Goal: Transaction & Acquisition: Purchase product/service

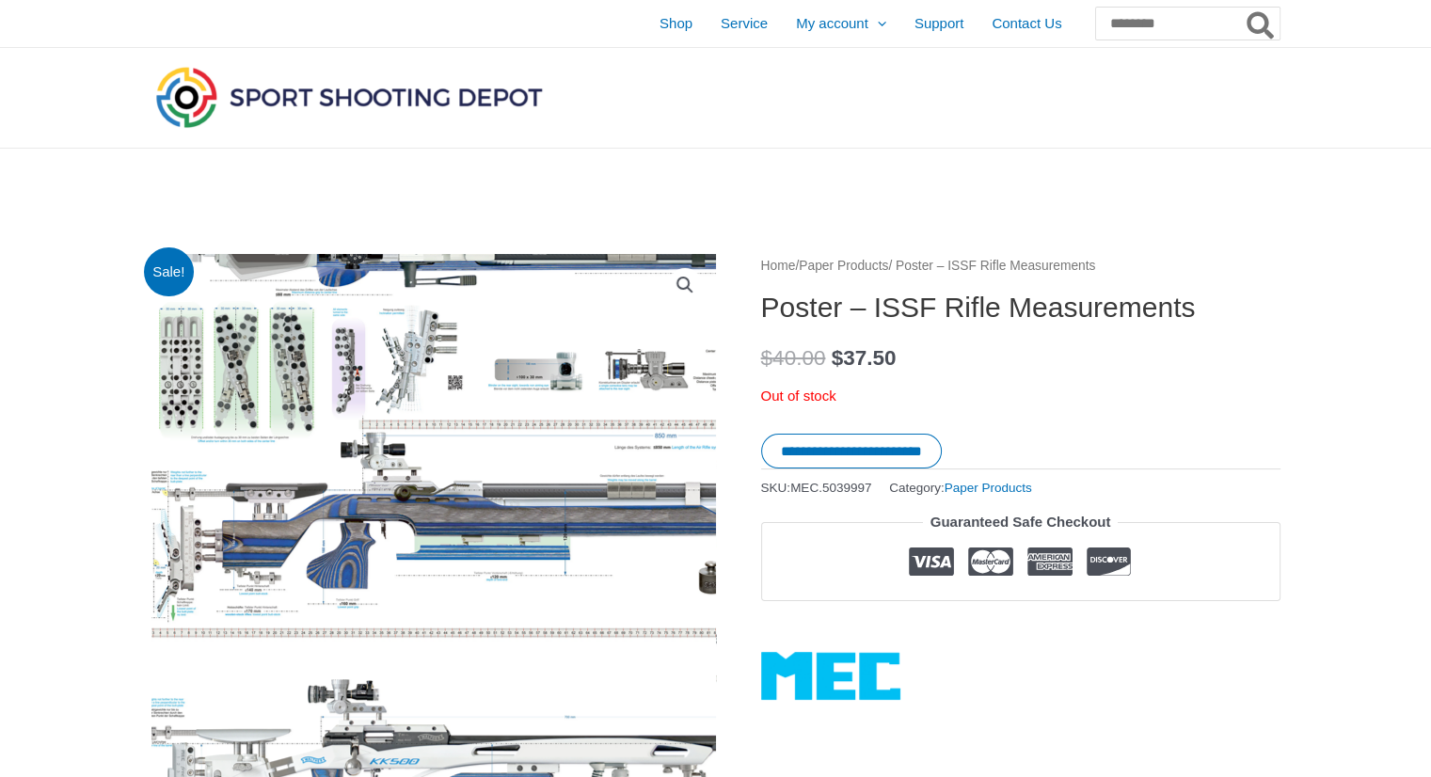
click at [254, 359] on img at bounding box center [552, 653] width 941 height 941
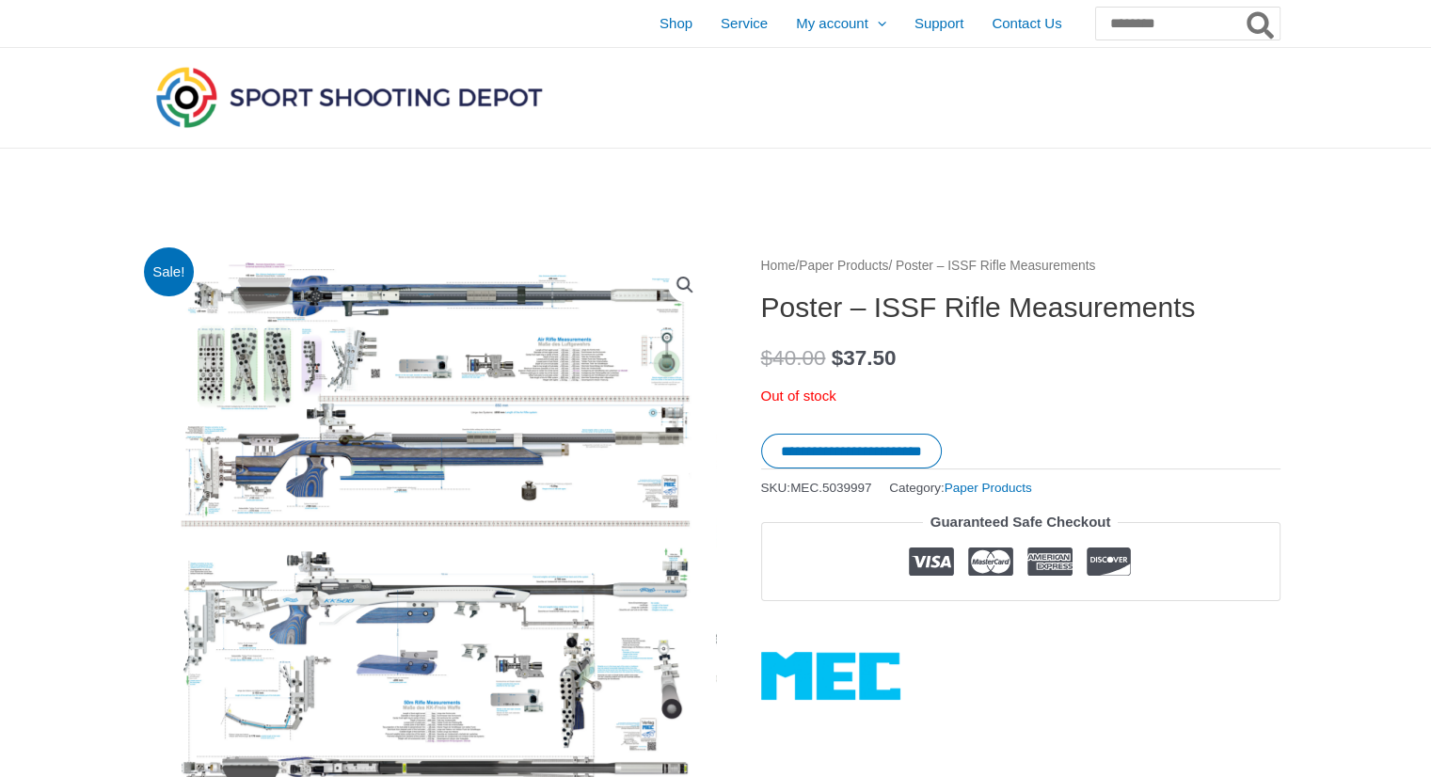
click at [687, 279] on link "View full-screen image gallery" at bounding box center [685, 285] width 34 height 34
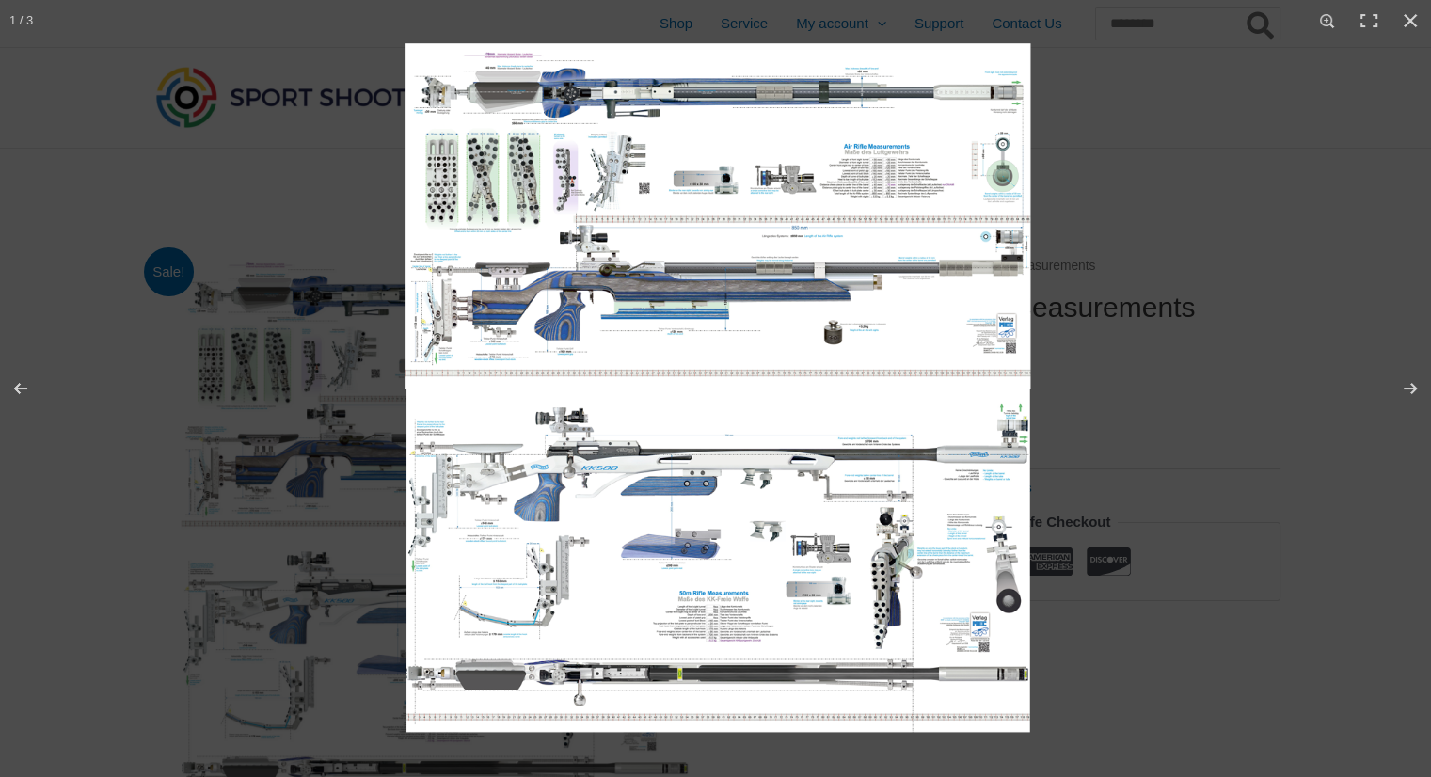
click at [527, 191] on img at bounding box center [716, 388] width 694 height 694
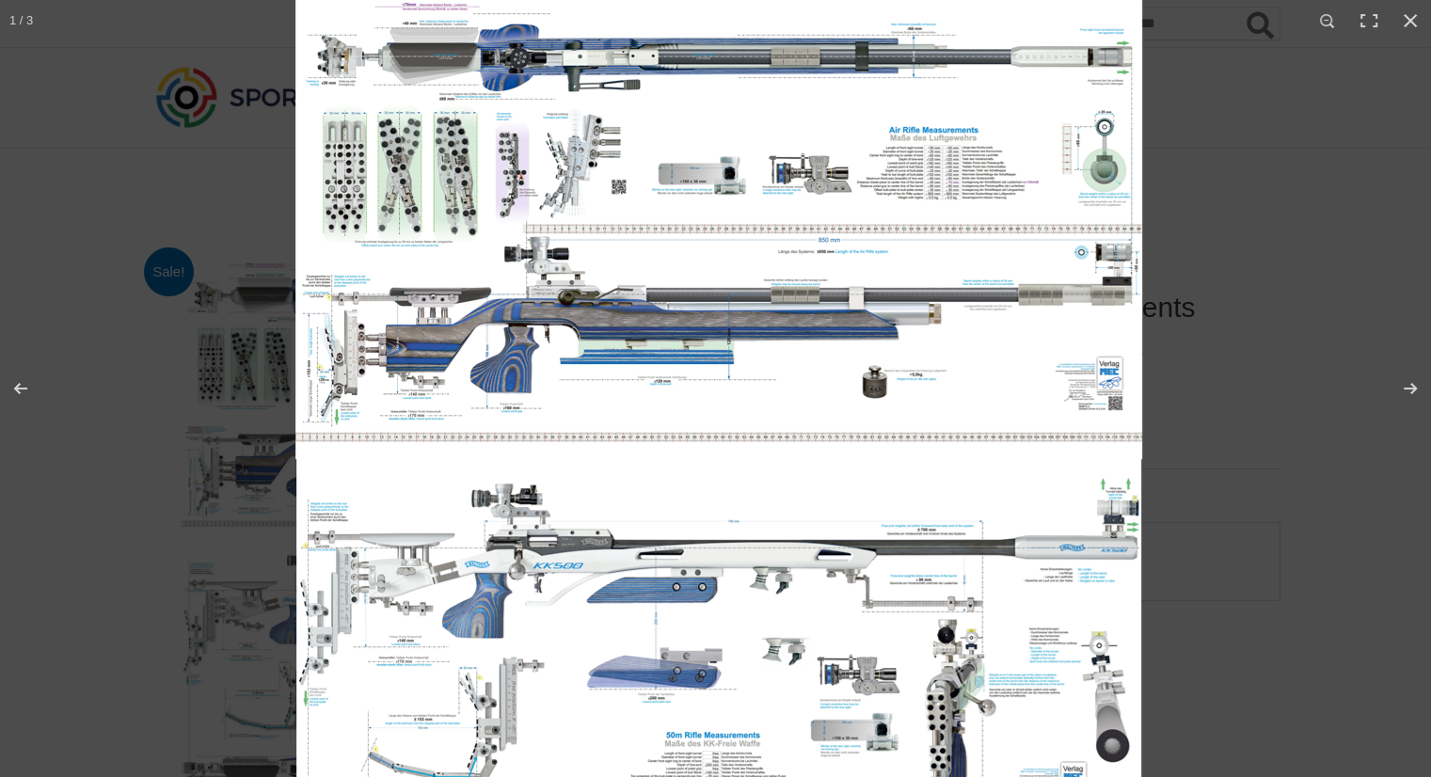
click at [425, 210] on img at bounding box center [716, 458] width 941 height 941
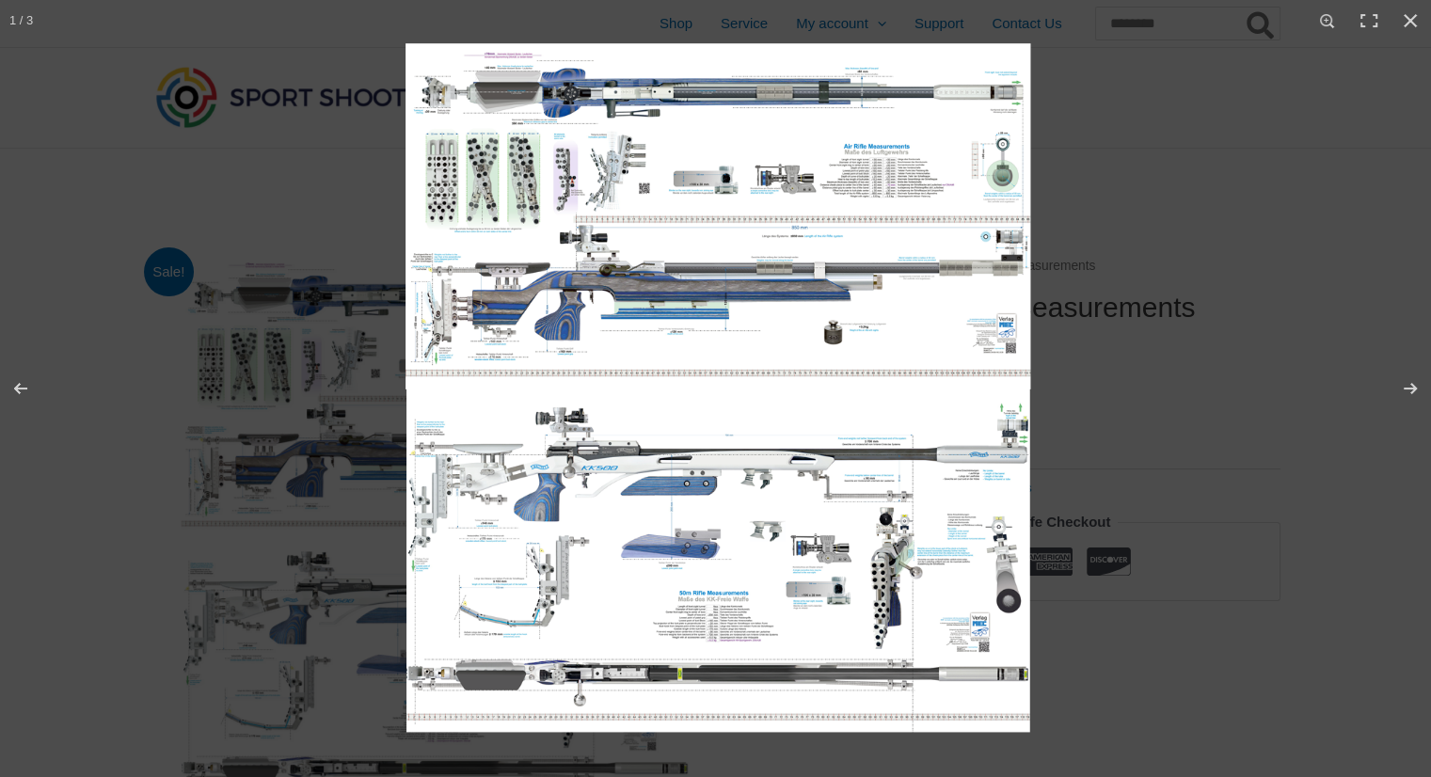
click at [454, 165] on img at bounding box center [716, 388] width 694 height 694
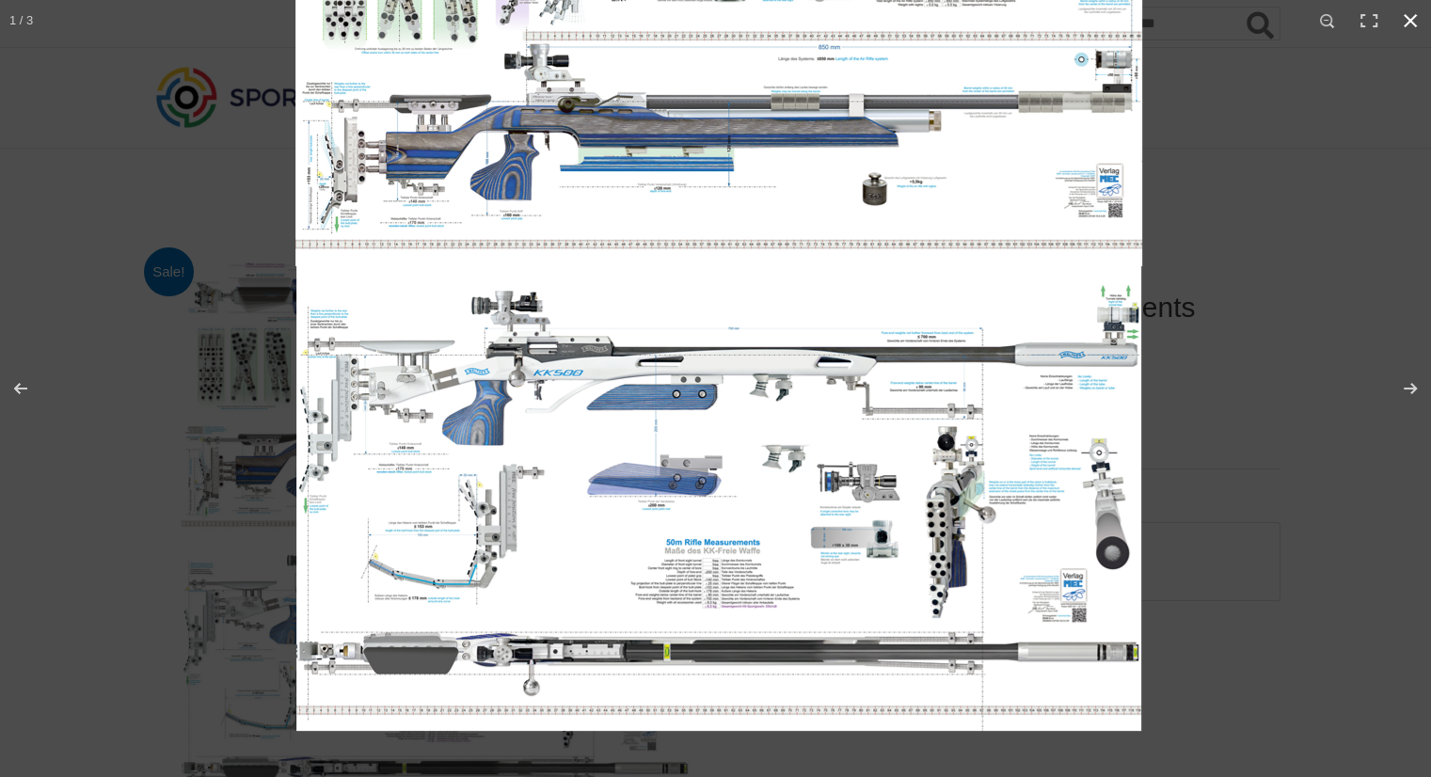
click at [1391, 19] on button "Close (Esc)" at bounding box center [1410, 20] width 41 height 41
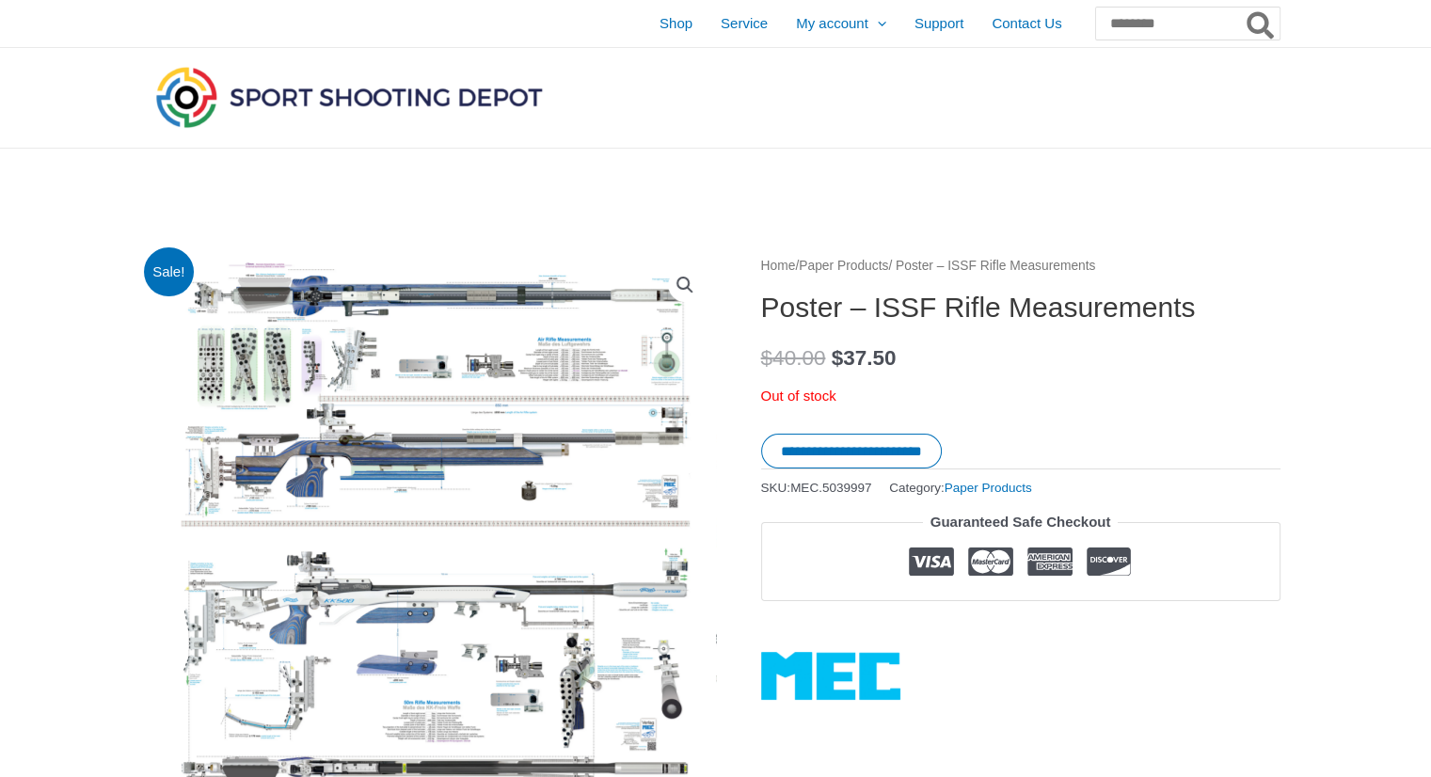
click at [428, 104] on img at bounding box center [348, 97] width 395 height 70
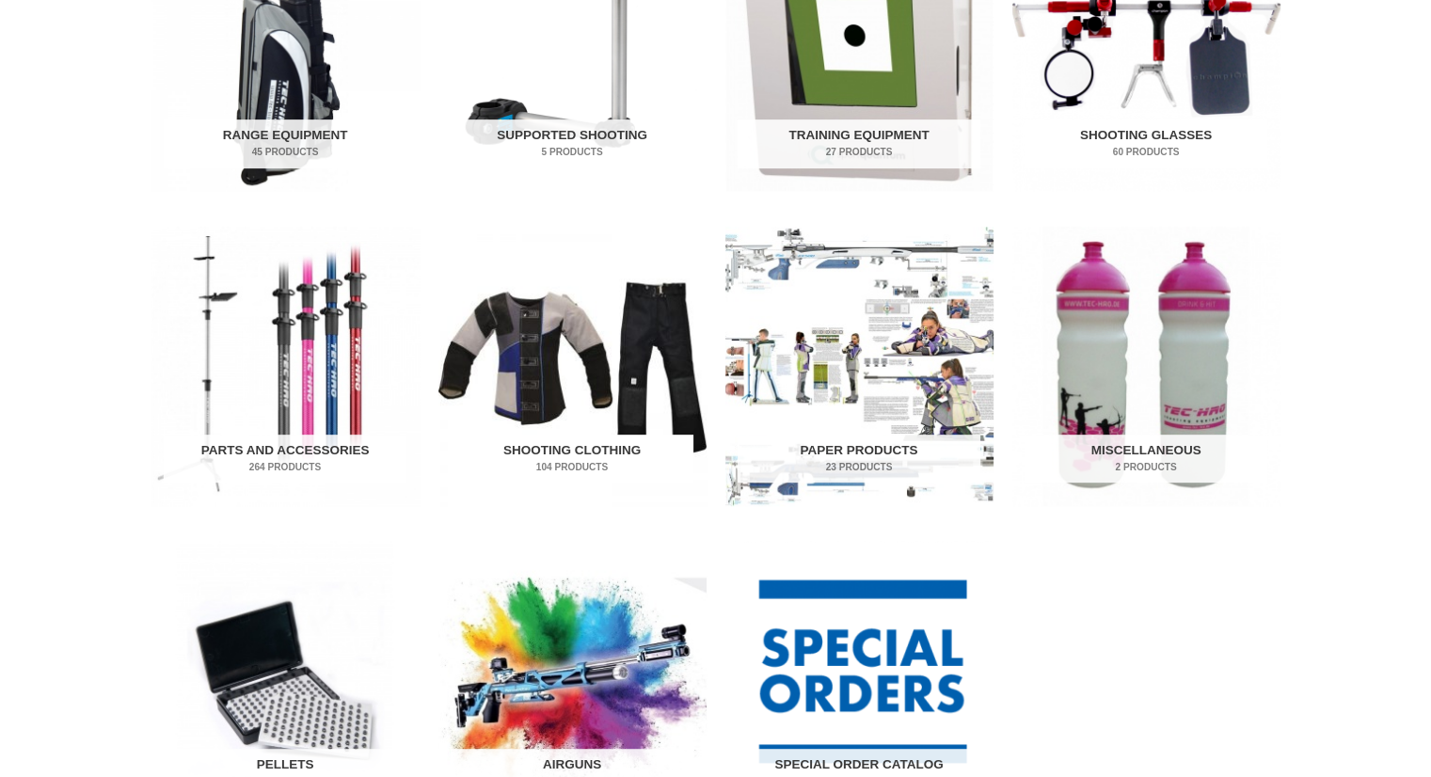
scroll to position [941, 0]
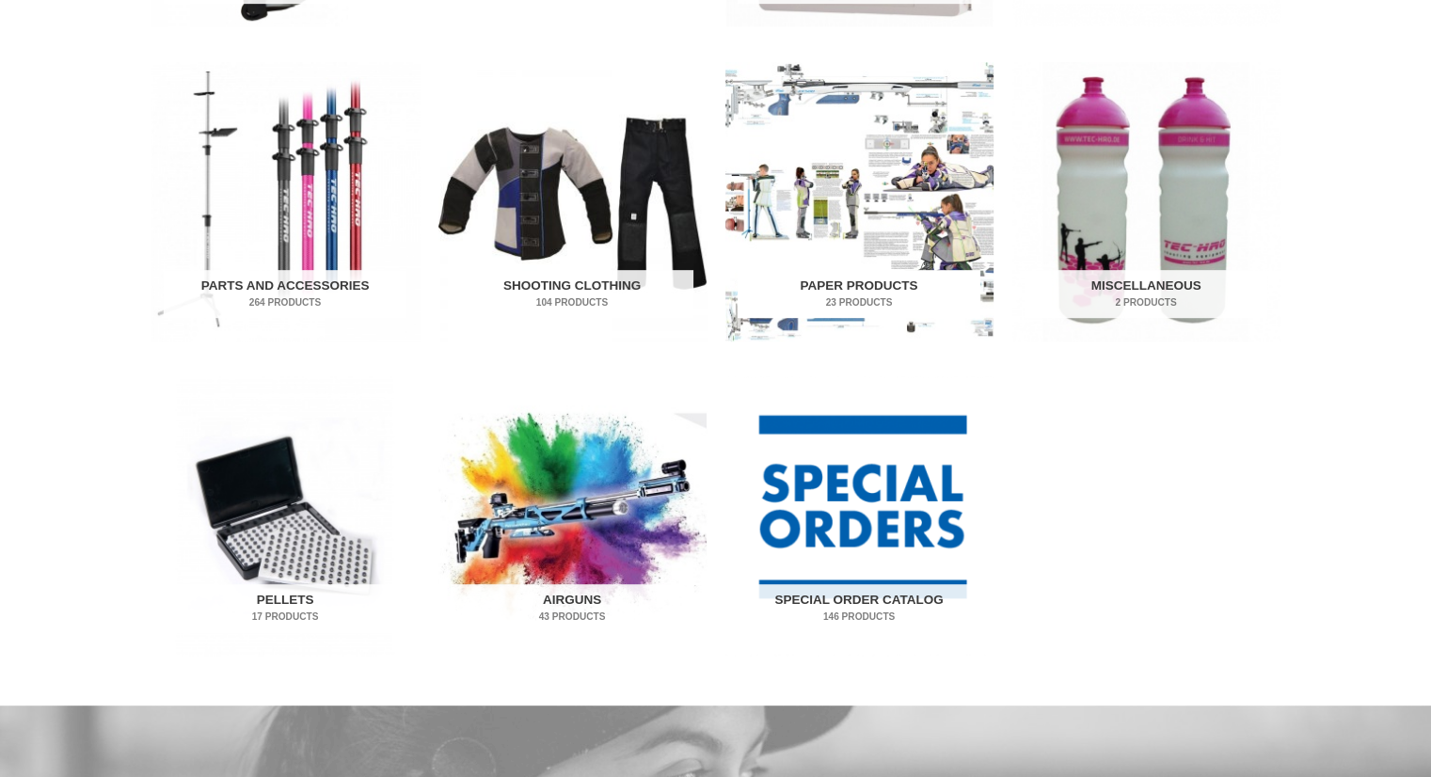
click at [868, 283] on h2 "Paper Products 23 Products" at bounding box center [859, 294] width 243 height 49
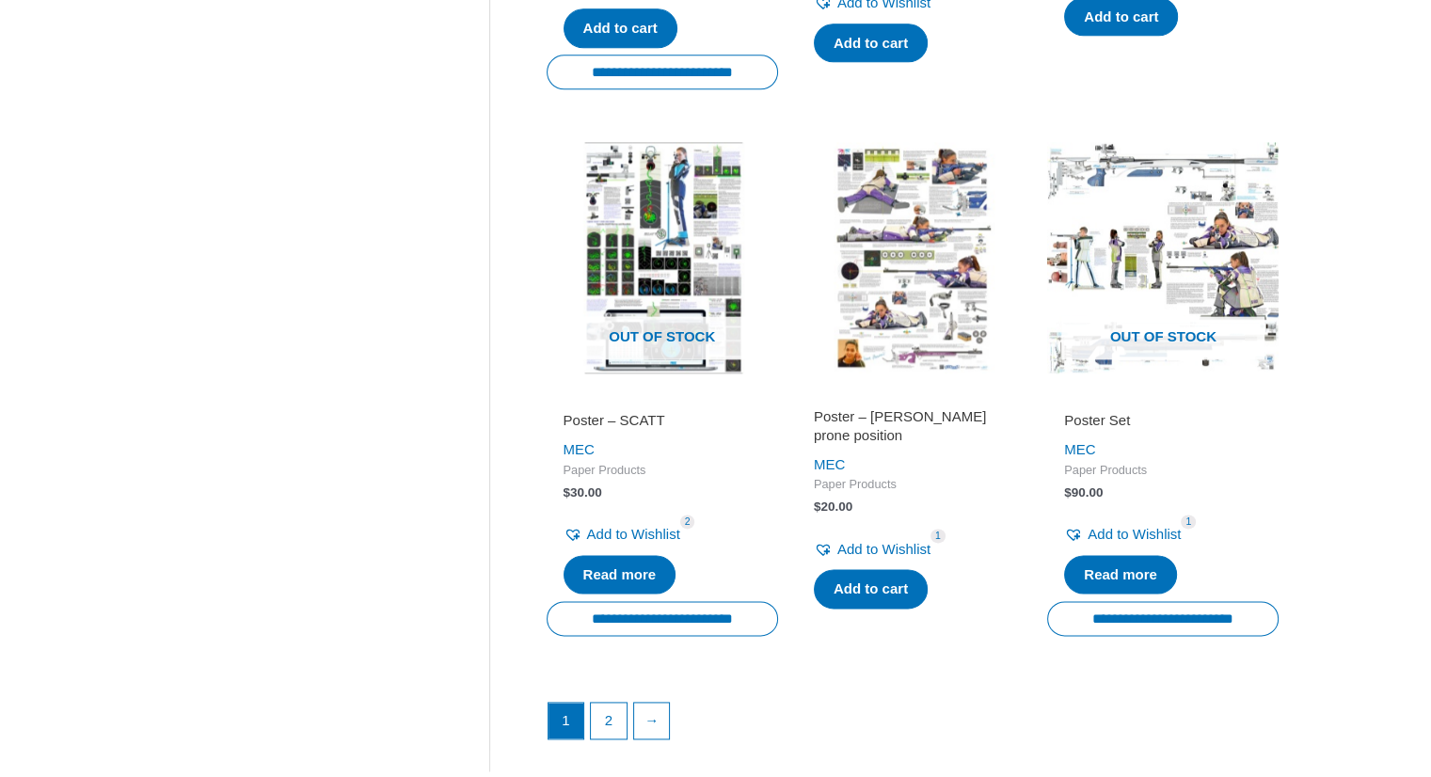
scroll to position [2315, 0]
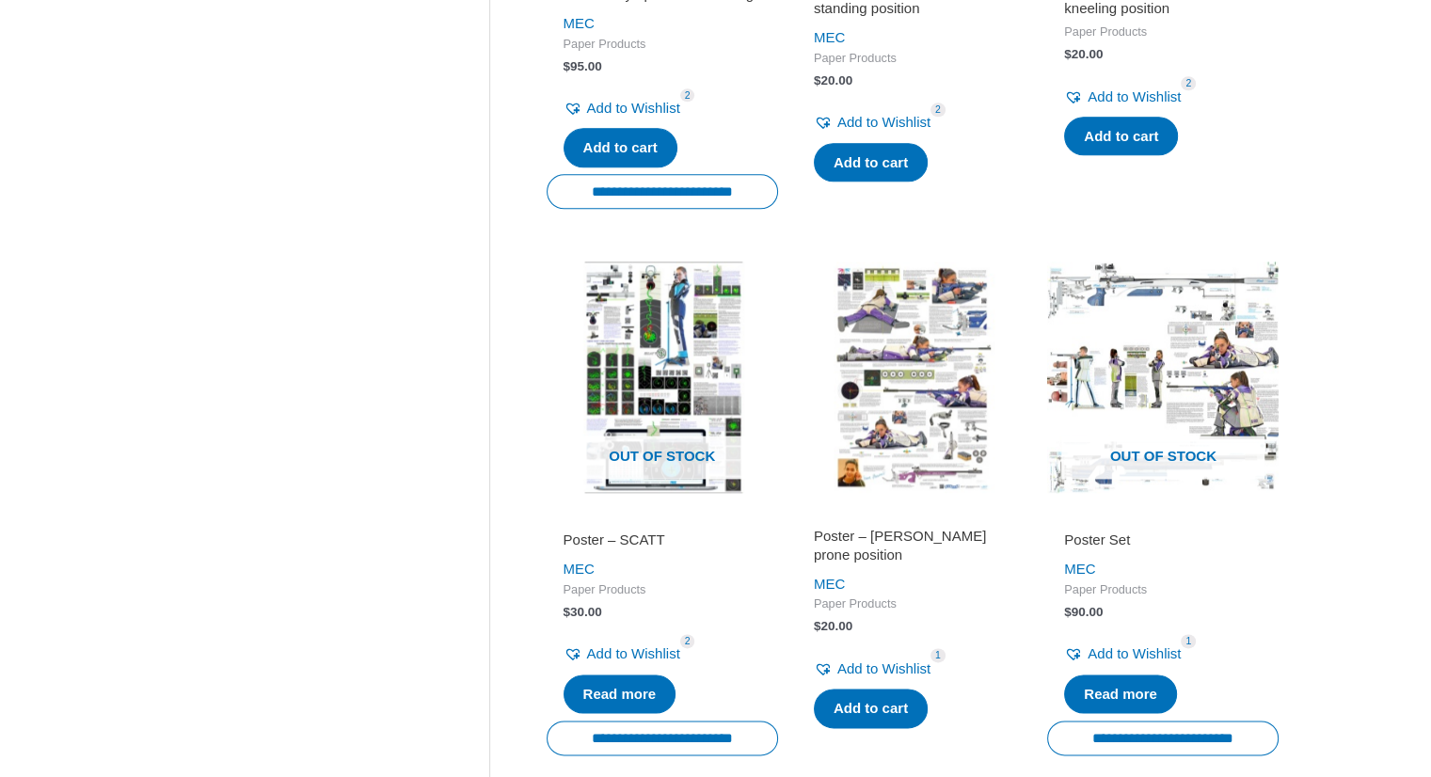
click at [901, 404] on img at bounding box center [912, 377] width 231 height 231
click at [661, 391] on img at bounding box center [662, 377] width 231 height 231
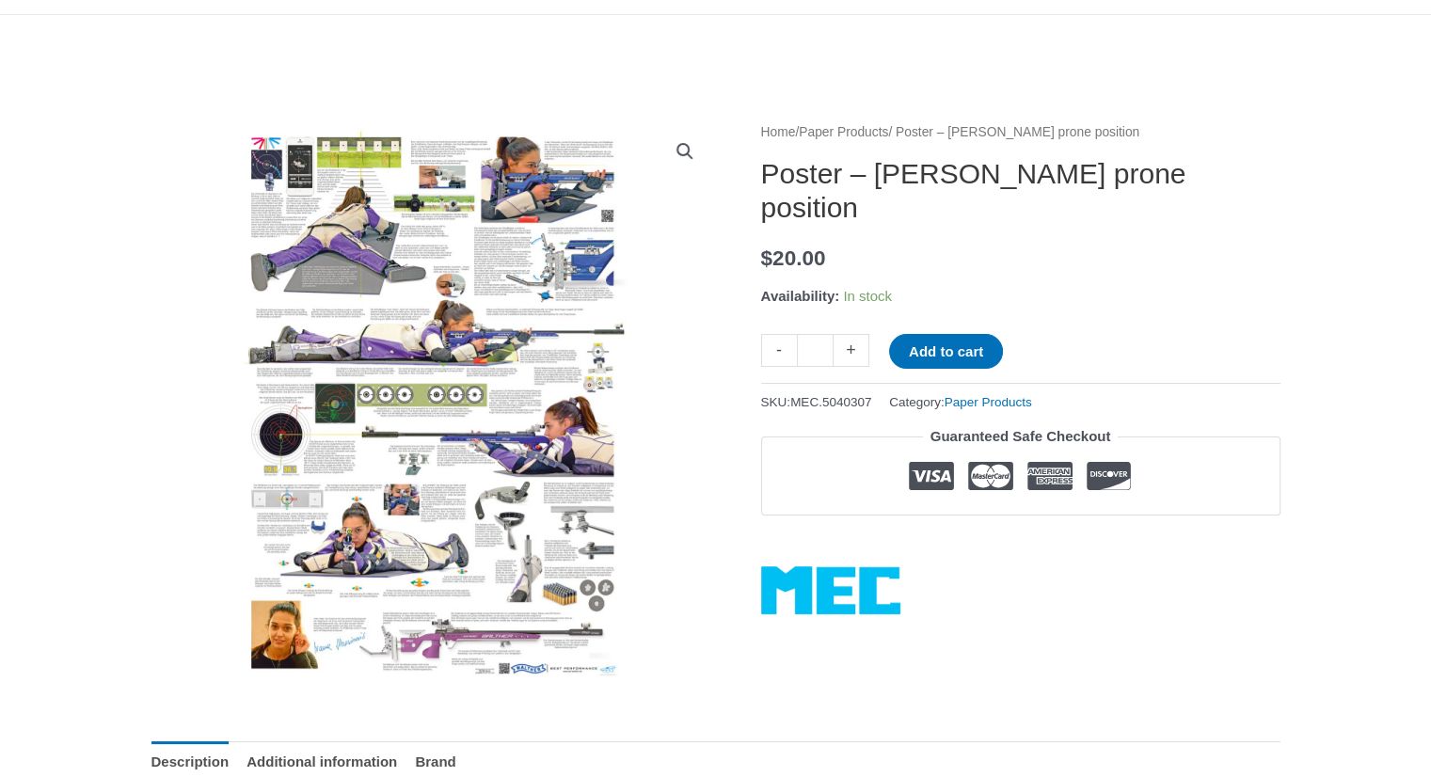
scroll to position [188, 0]
